Goal: Task Accomplishment & Management: Manage account settings

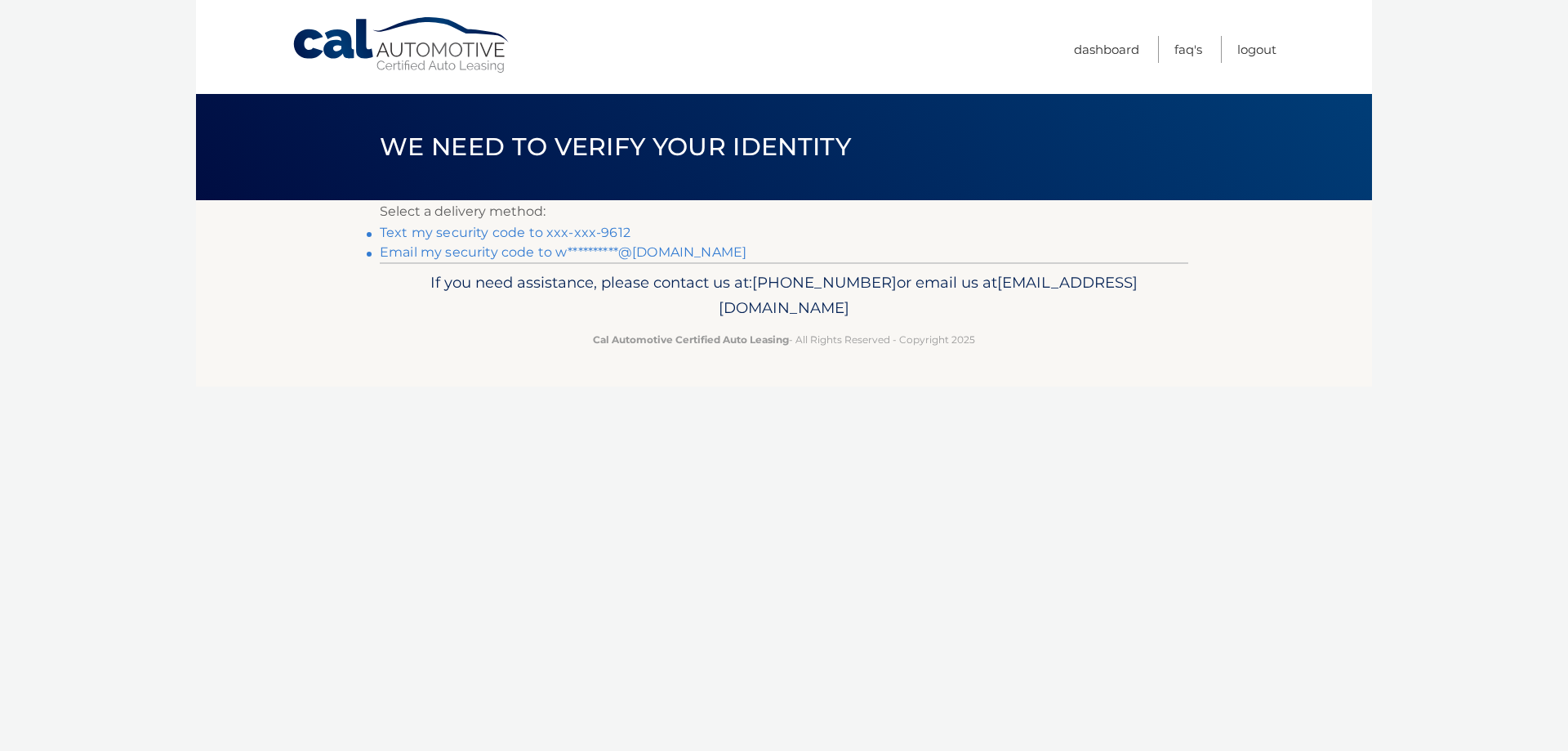
click at [463, 239] on link "Text my security code to xxx-xxx-9612" at bounding box center [505, 233] width 251 height 16
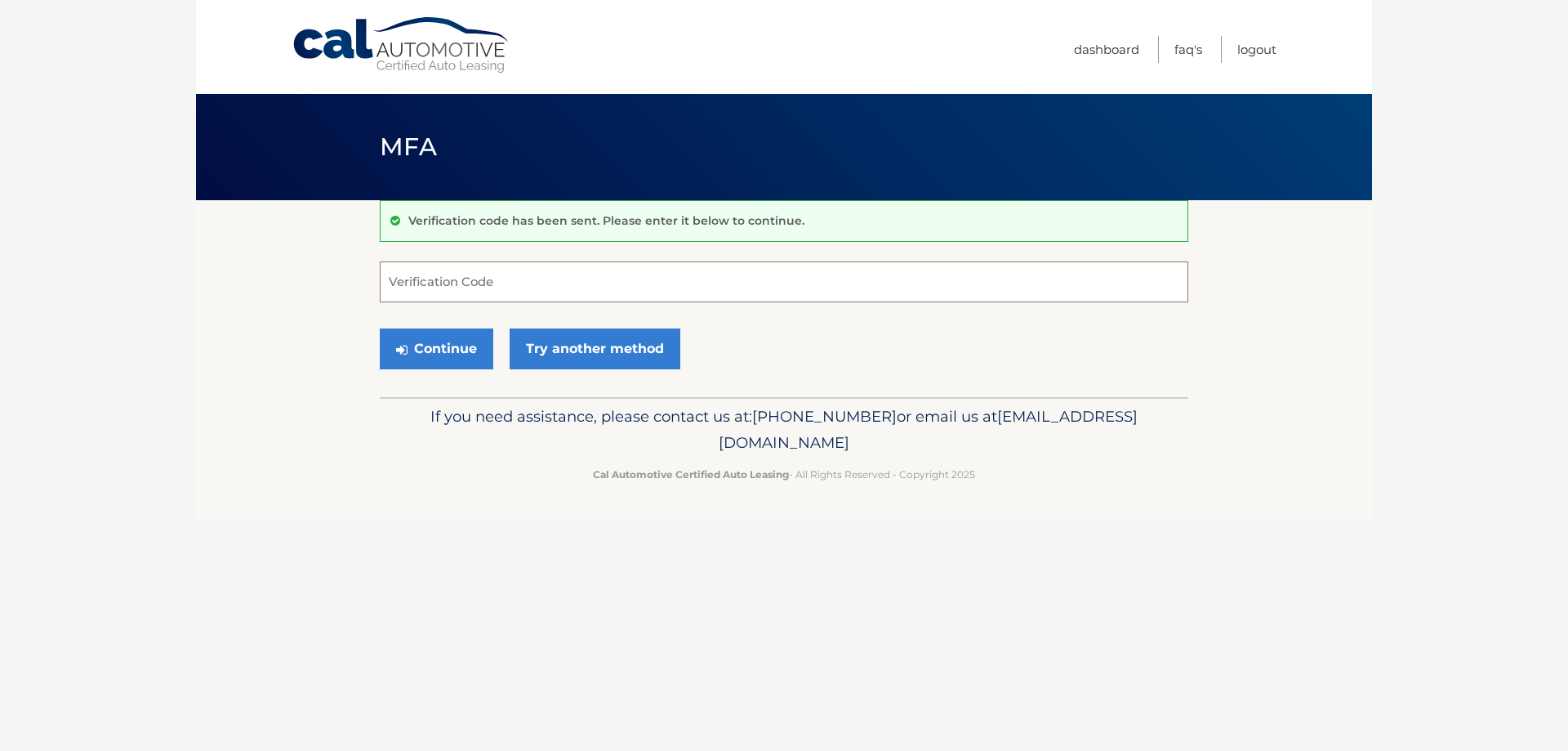
click at [440, 293] on input "Verification Code" at bounding box center [784, 282] width 808 height 41
type input "087228"
click at [380, 328] on button "Continue" at bounding box center [436, 348] width 113 height 41
click at [428, 363] on button "Continue" at bounding box center [436, 348] width 113 height 41
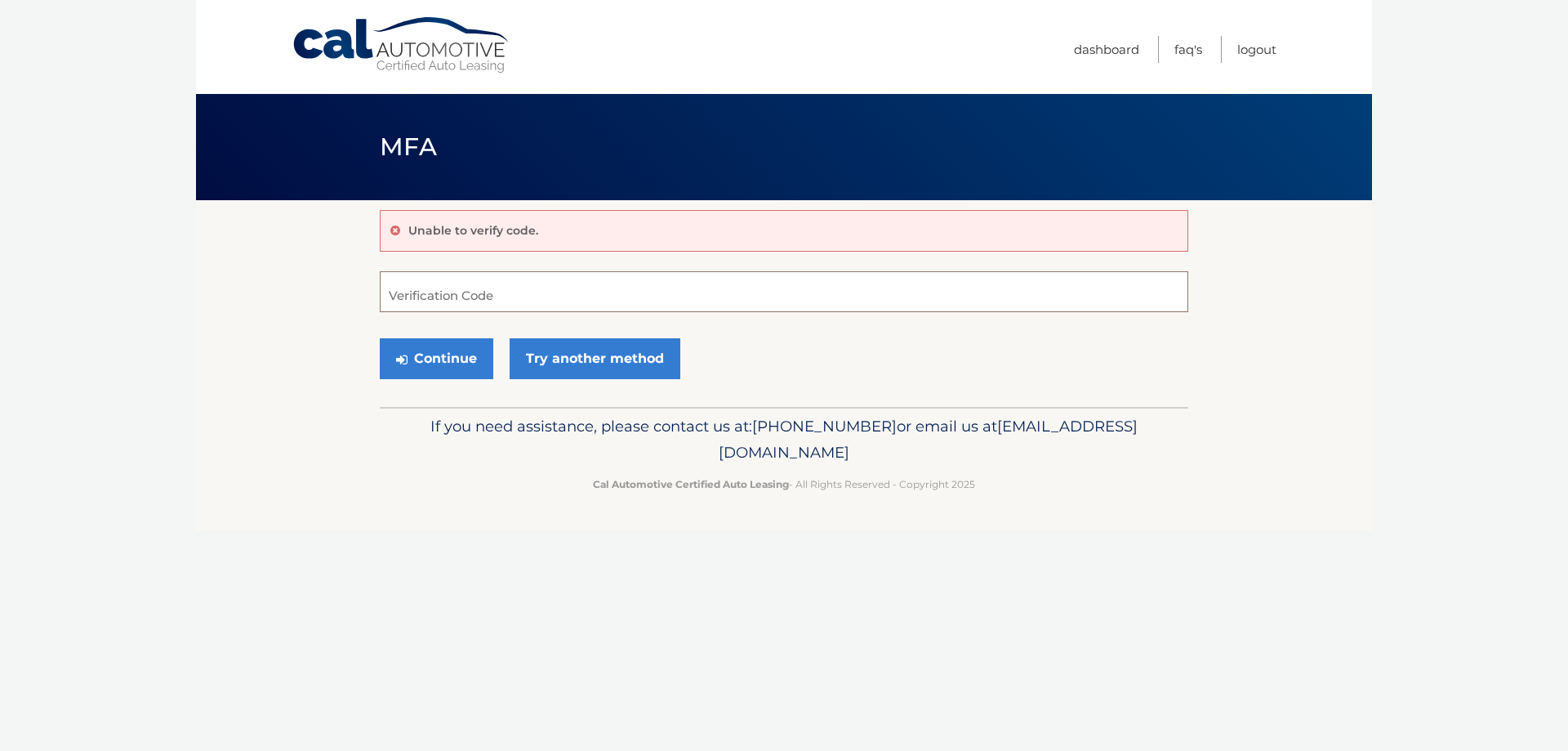
click at [467, 294] on input "Verification Code" at bounding box center [784, 291] width 808 height 41
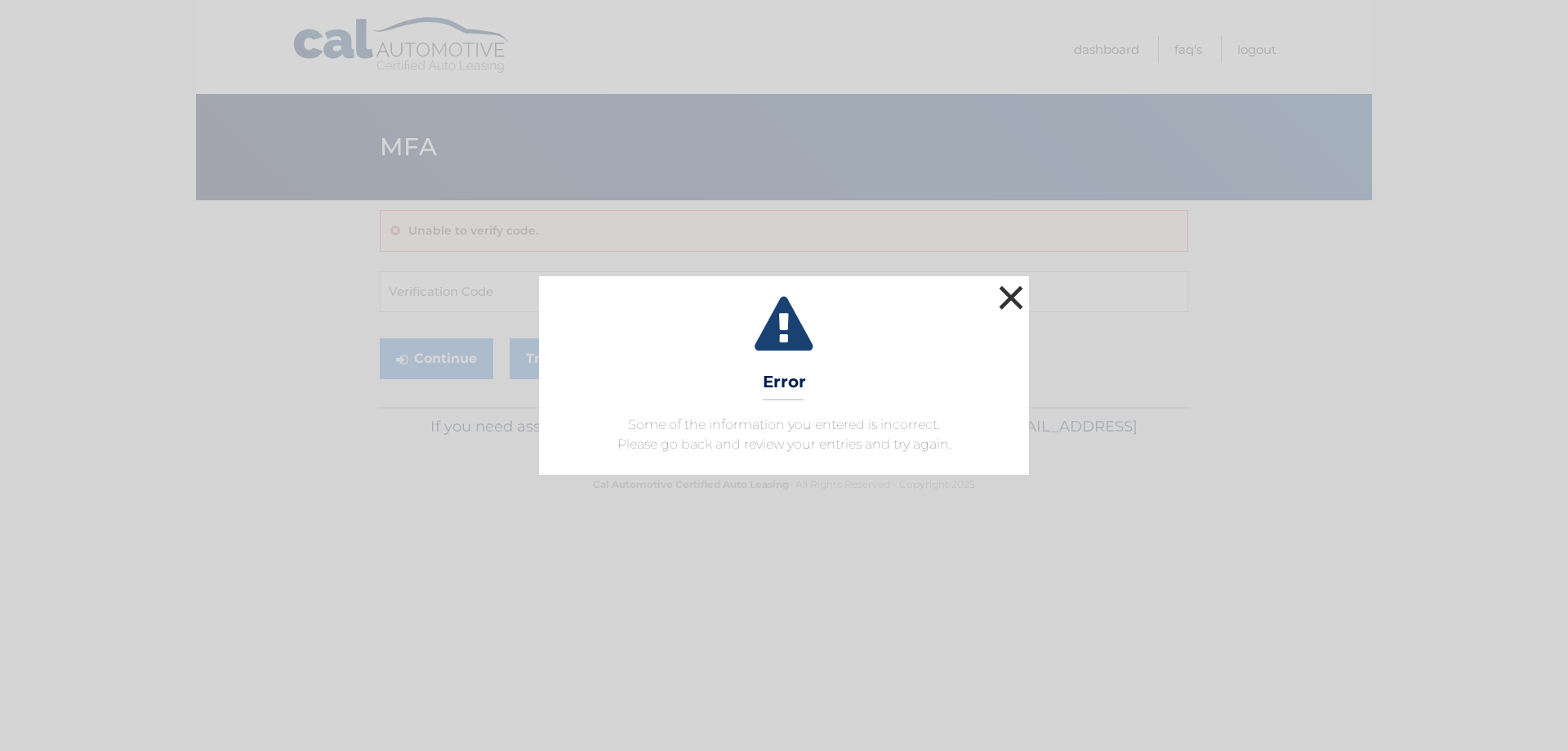
click at [1014, 293] on button "×" at bounding box center [1011, 297] width 33 height 33
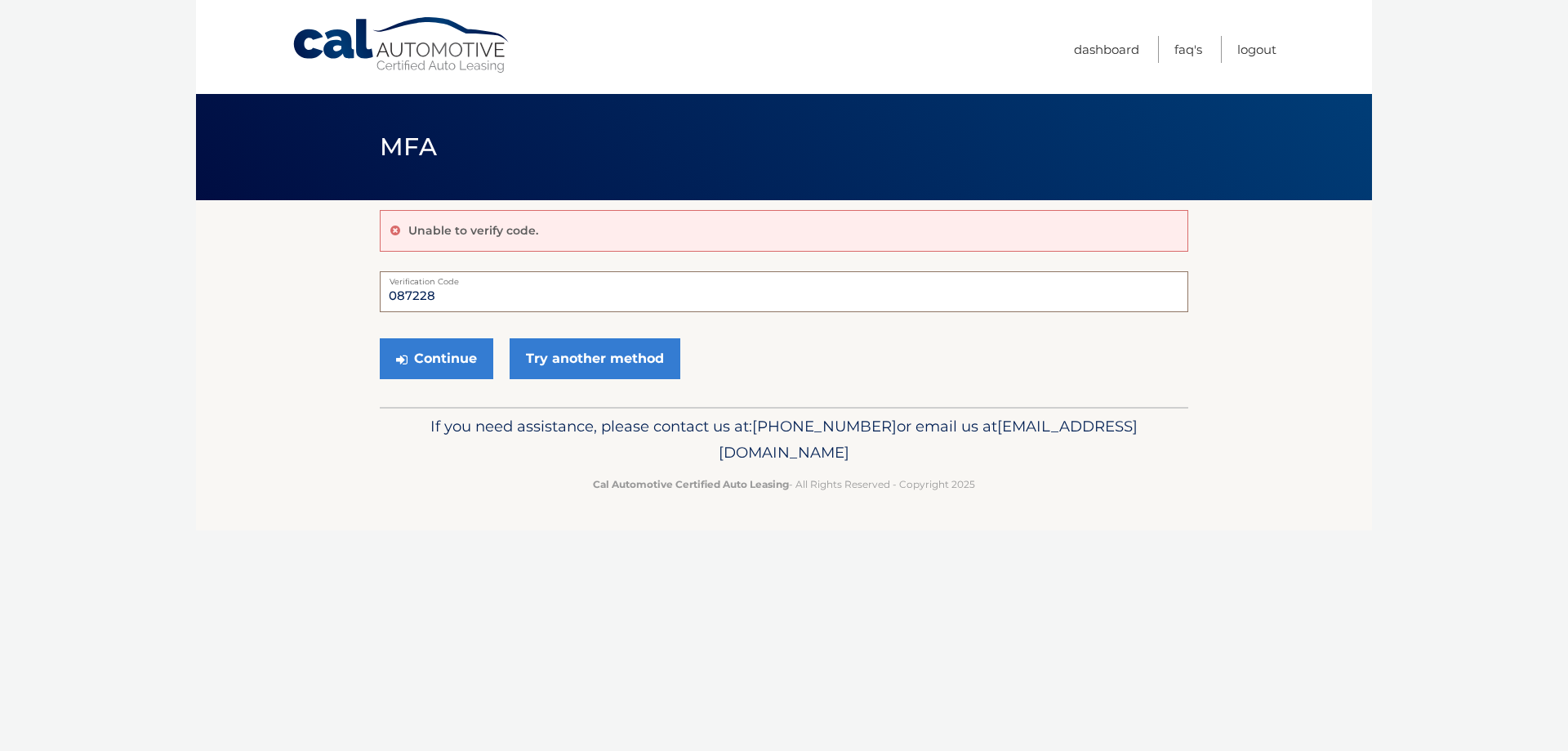
type input "087228"
click at [380, 338] on button "Continue" at bounding box center [436, 358] width 113 height 41
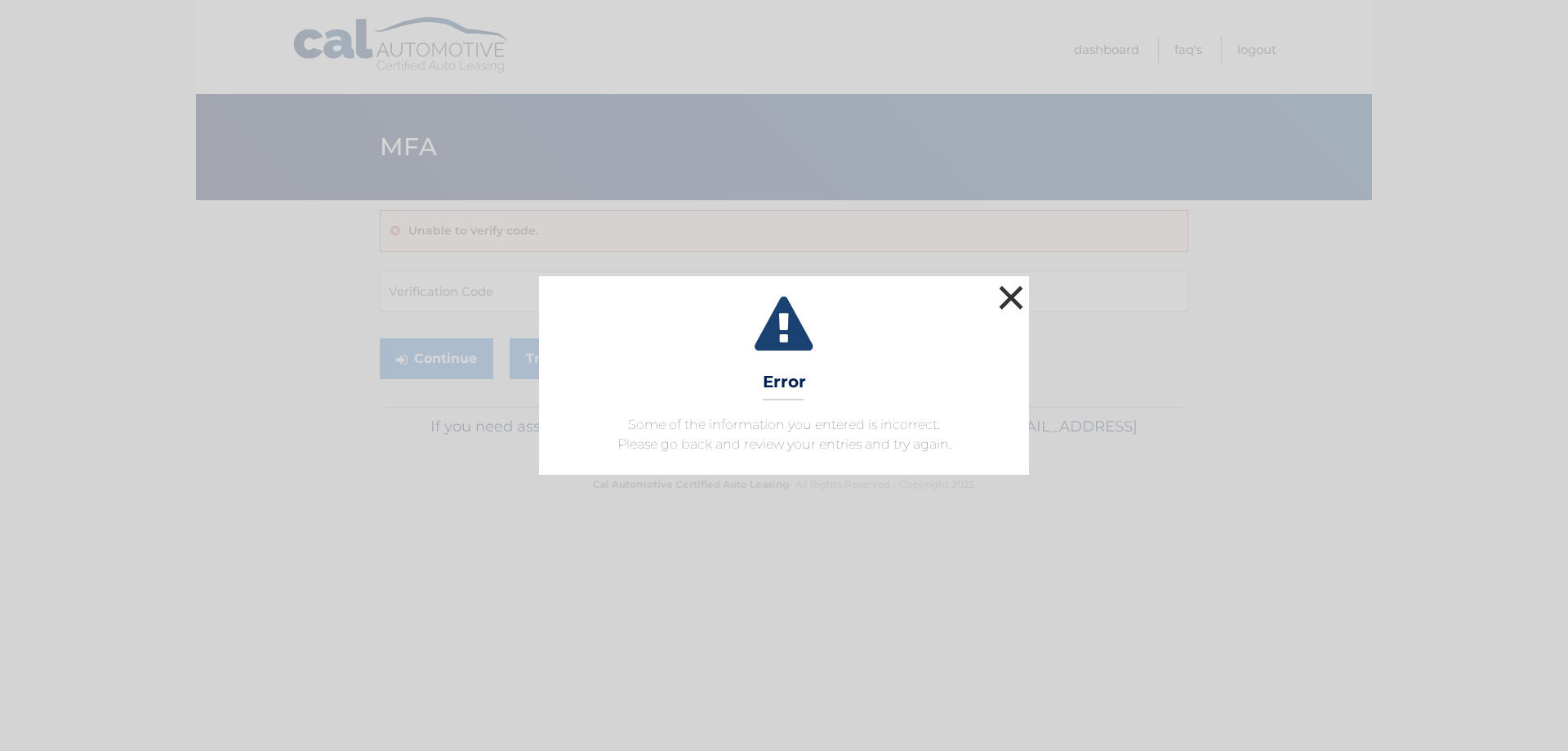
click at [1014, 296] on button "×" at bounding box center [1011, 297] width 33 height 33
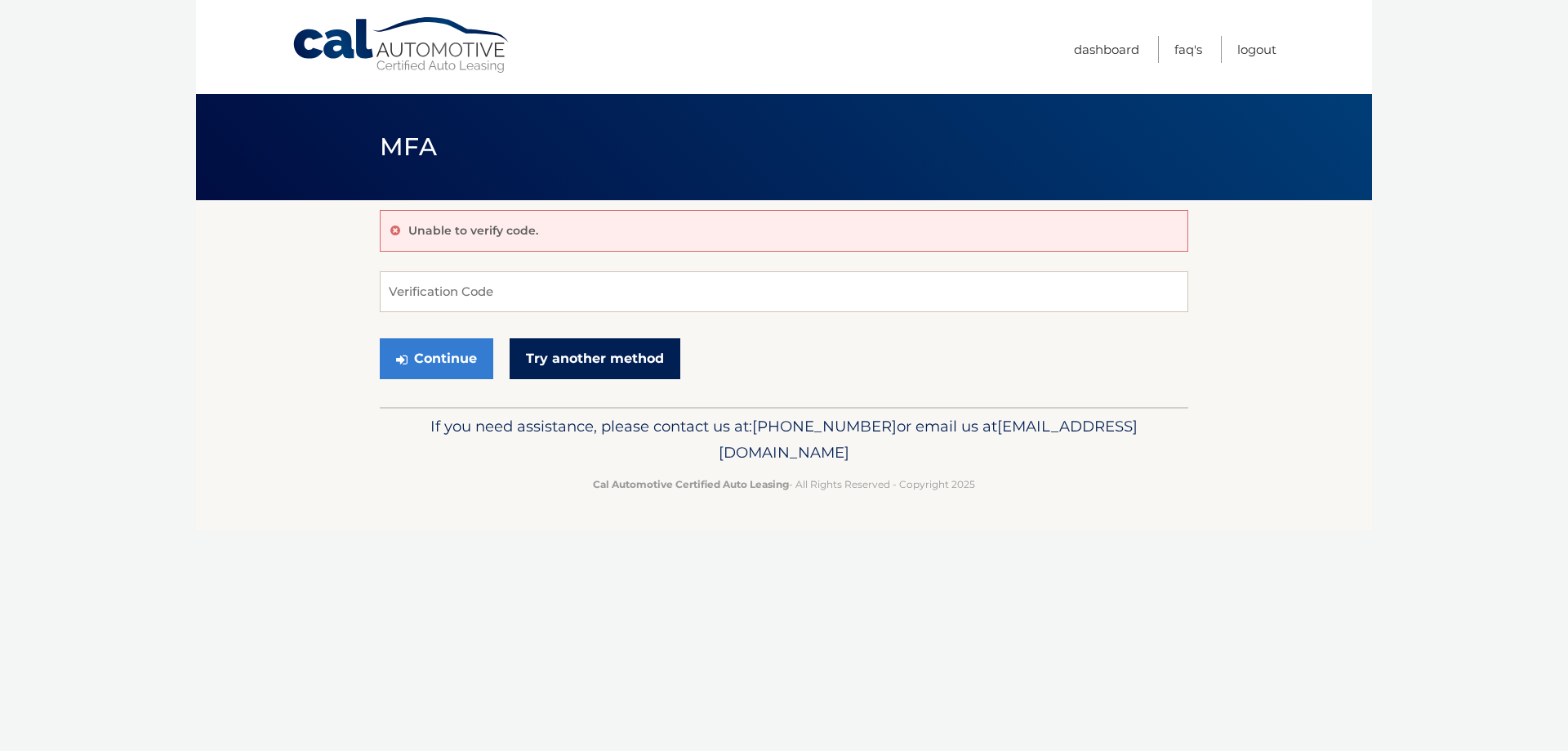
click at [603, 364] on link "Try another method" at bounding box center [595, 358] width 171 height 41
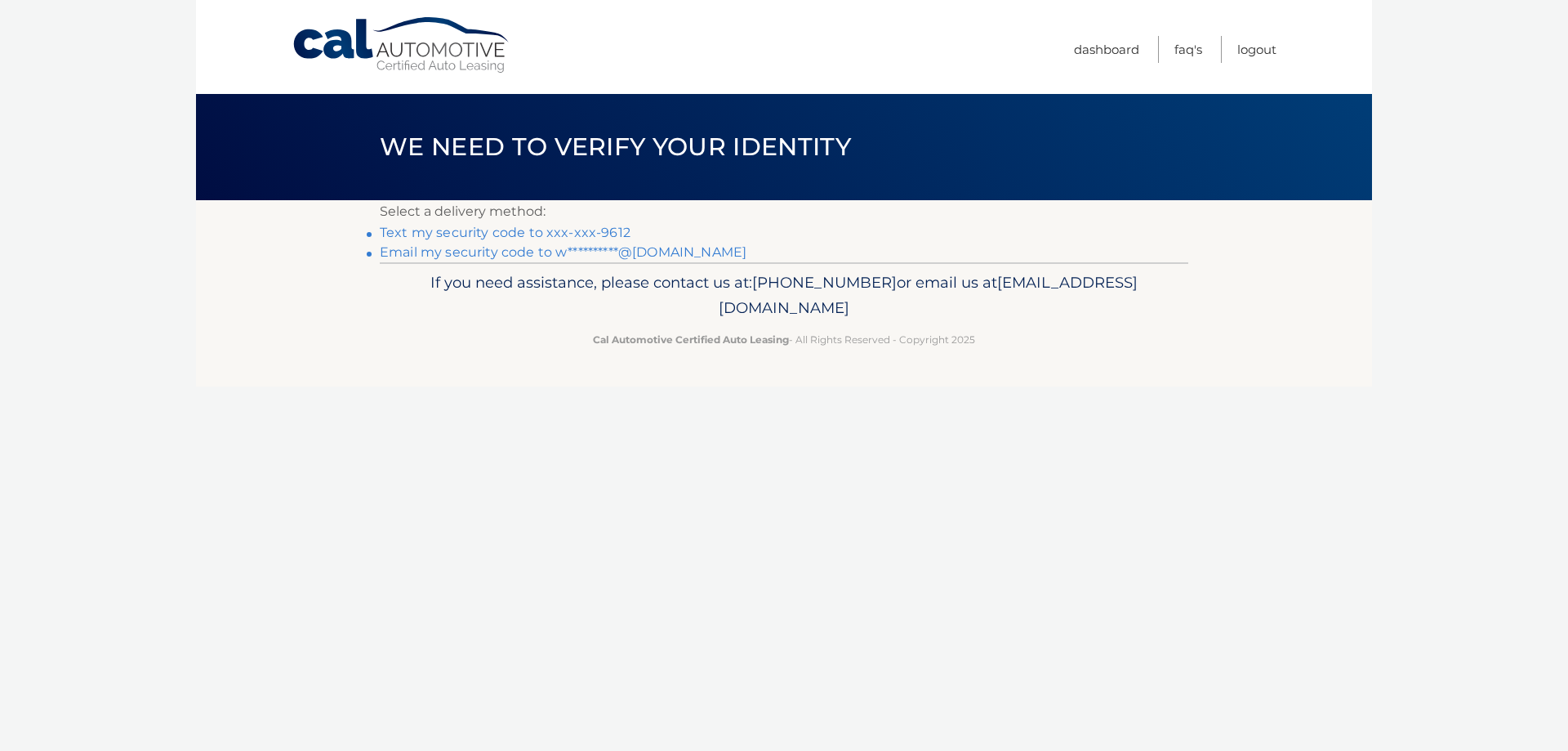
click at [555, 231] on link "Text my security code to xxx-xxx-9612" at bounding box center [505, 233] width 251 height 16
